Goal: Information Seeking & Learning: Learn about a topic

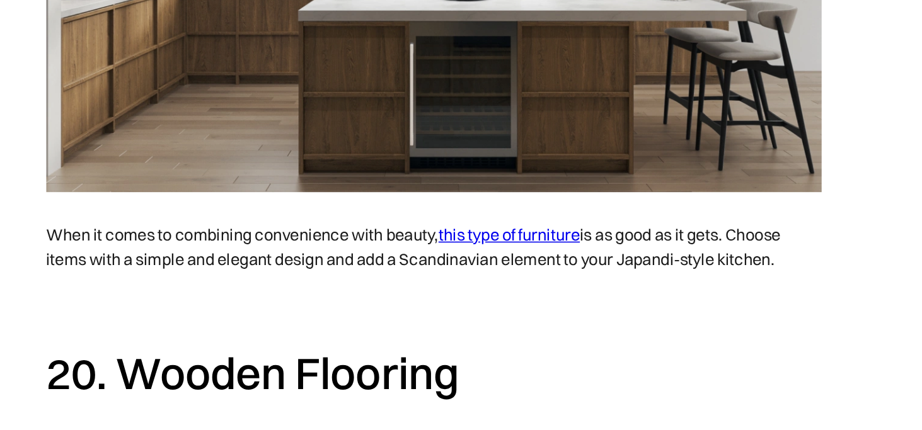
scroll to position [9918, 0]
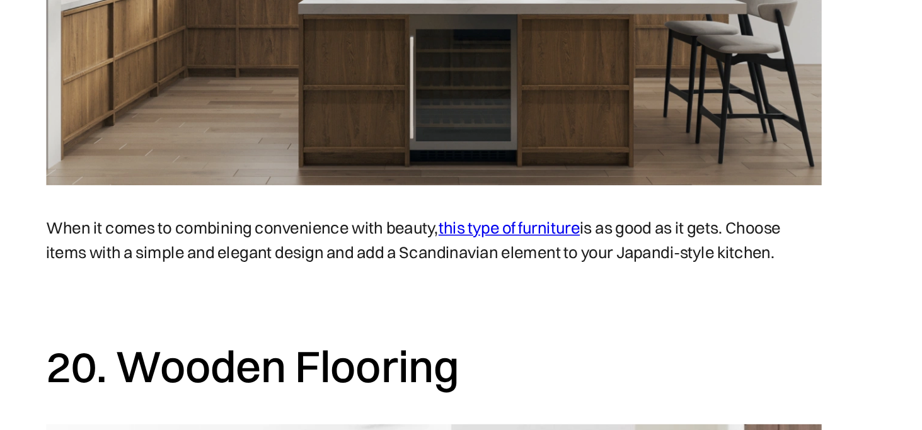
click at [499, 307] on link "this type of furniture" at bounding box center [508, 303] width 88 height 13
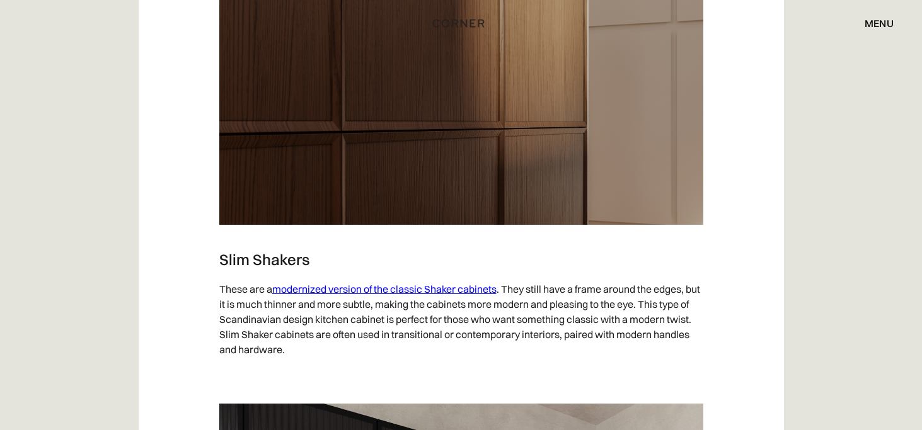
scroll to position [2497, 0]
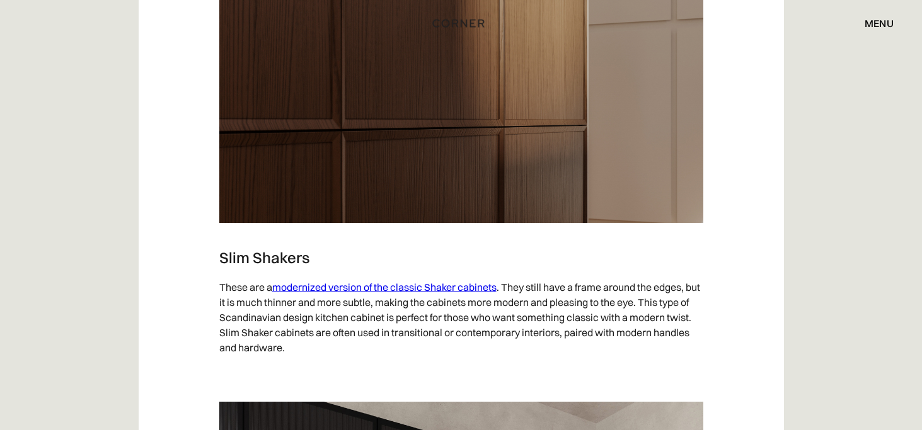
click at [418, 286] on link "modernized version of the classic Shaker cabinets" at bounding box center [384, 287] width 224 height 13
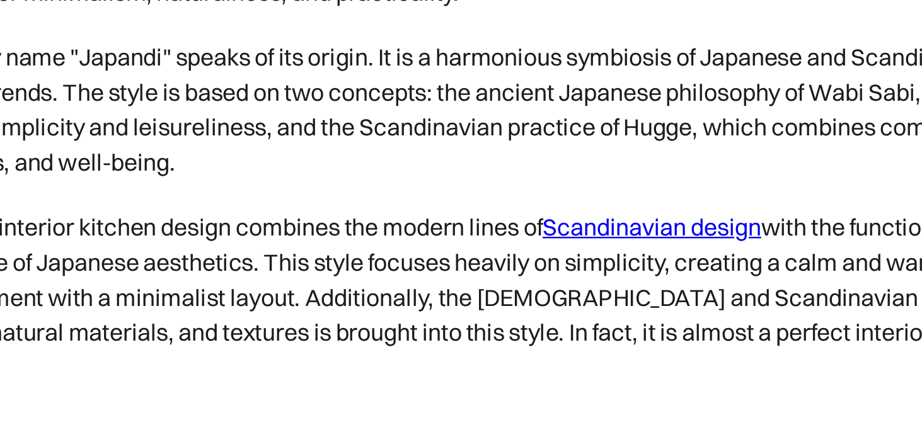
scroll to position [1303, 0]
